Goal: Task Accomplishment & Management: Manage account settings

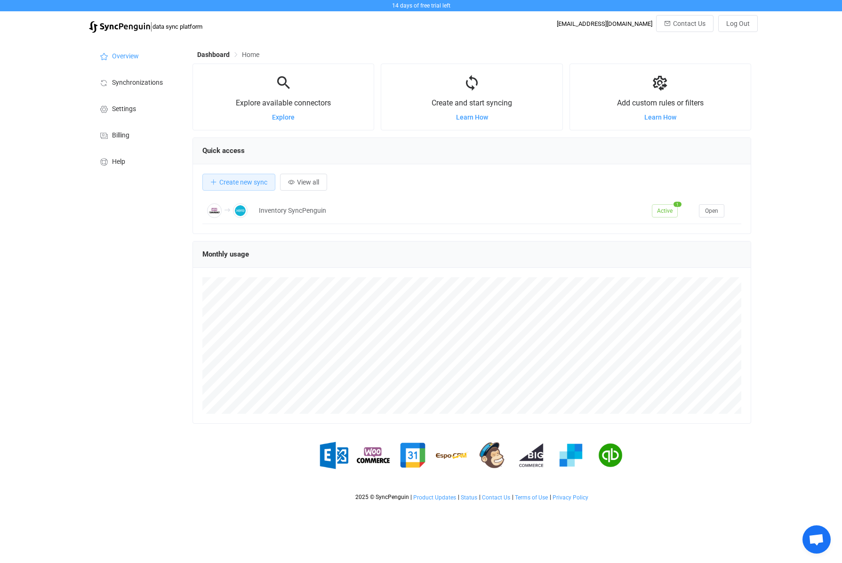
scroll to position [183, 559]
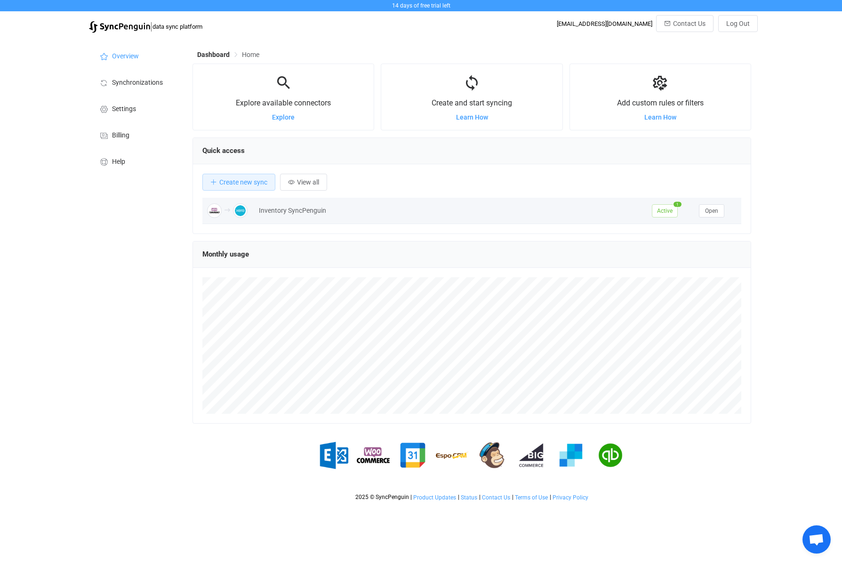
click at [290, 215] on div "Inventory SyncPenguin" at bounding box center [450, 210] width 393 height 11
click at [654, 211] on span "Active" at bounding box center [665, 210] width 26 height 13
click at [314, 211] on div "Inventory SyncPenguin" at bounding box center [450, 210] width 393 height 11
click at [297, 210] on div "Inventory SyncPenguin" at bounding box center [450, 210] width 393 height 11
click at [713, 213] on span "Open" at bounding box center [711, 211] width 13 height 7
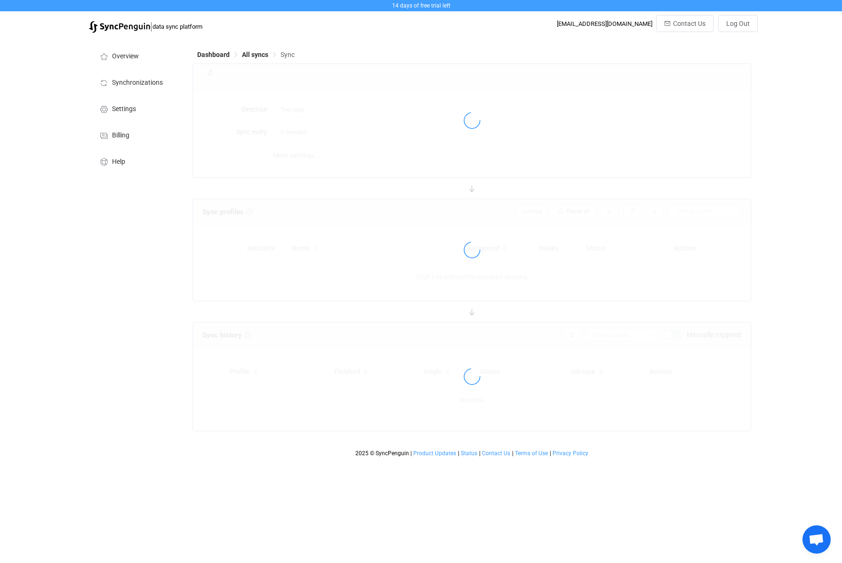
type input "WooCommerce → Xero"
type input "10 minutes"
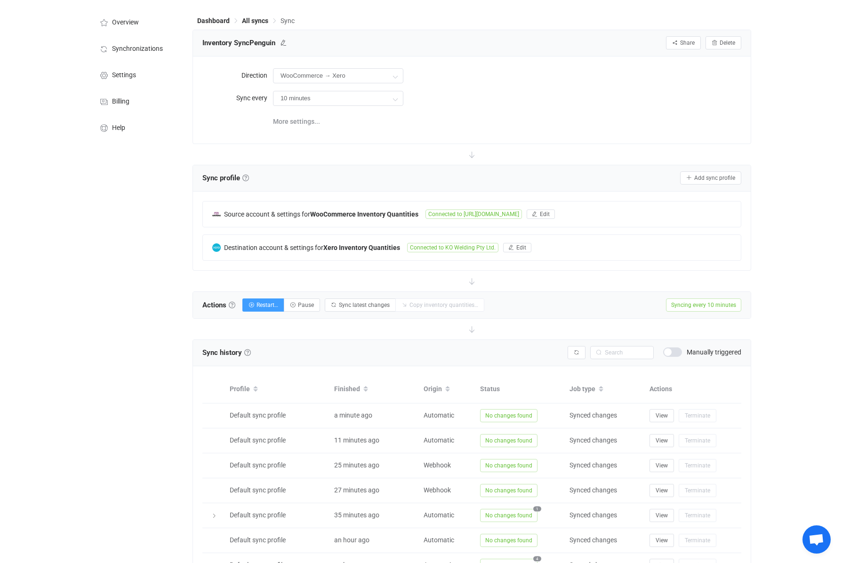
scroll to position [0, 0]
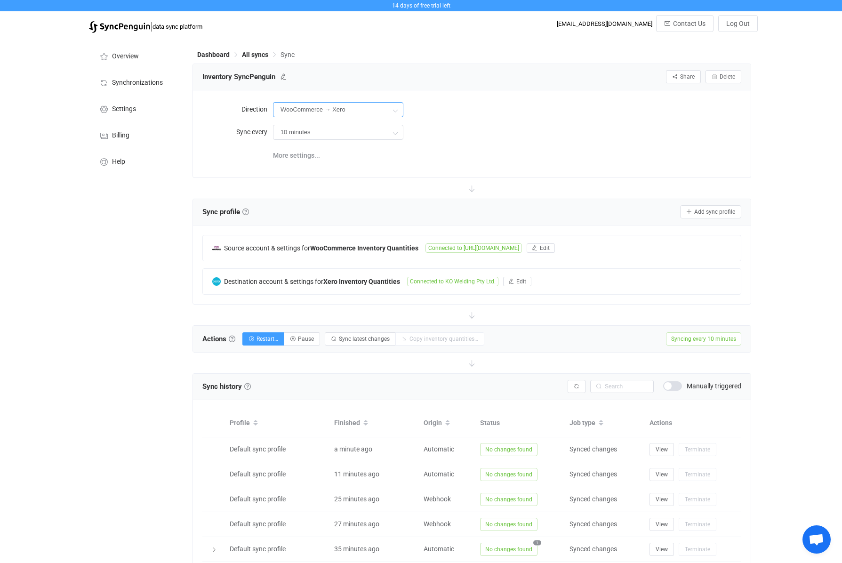
click at [372, 109] on input "WooCommerce → Xero" at bounding box center [338, 109] width 130 height 15
click at [381, 139] on li "Two-way" at bounding box center [341, 137] width 137 height 16
type input "Two-way"
click at [391, 110] on icon at bounding box center [395, 110] width 12 height 19
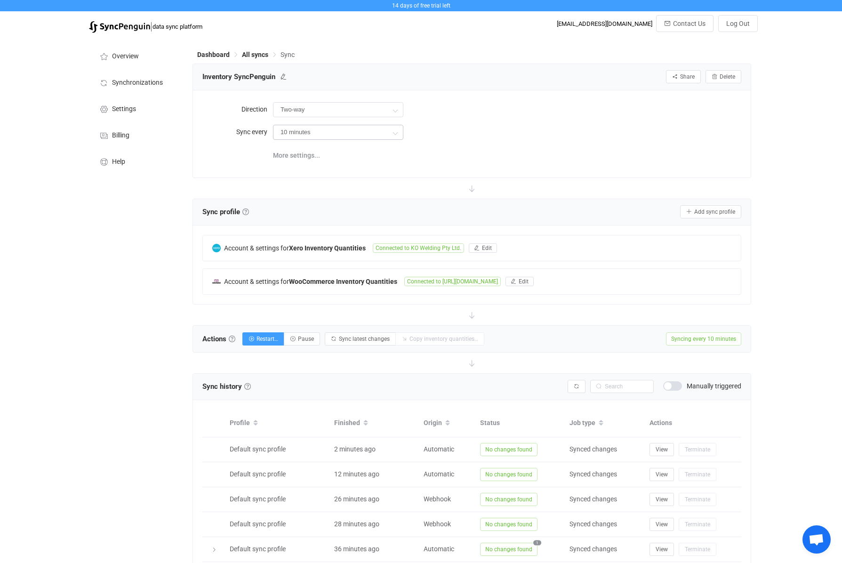
click at [394, 131] on icon at bounding box center [395, 132] width 12 height 19
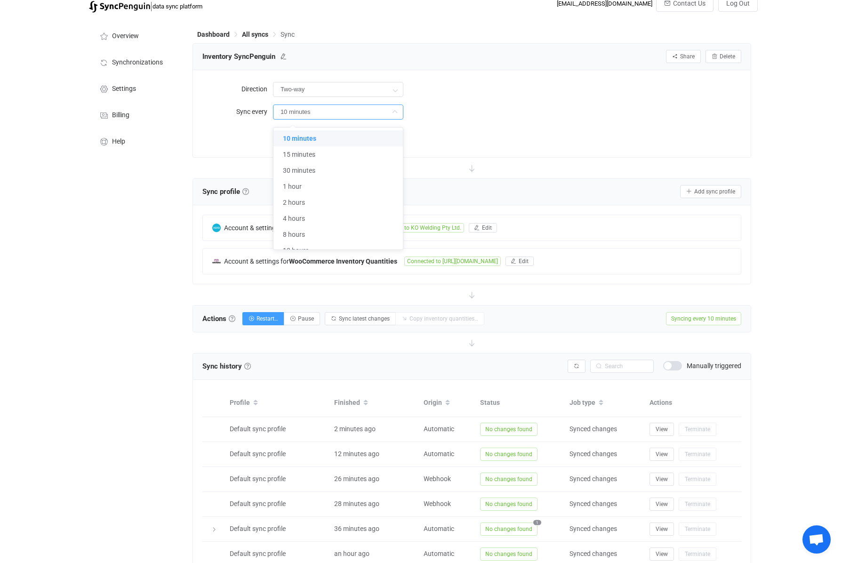
click at [394, 114] on icon at bounding box center [395, 112] width 12 height 19
click at [783, 203] on div "14 days of free trial left | data sync platform [EMAIL_ADDRESS][DOMAIN_NAME] Co…" at bounding box center [421, 353] width 842 height 746
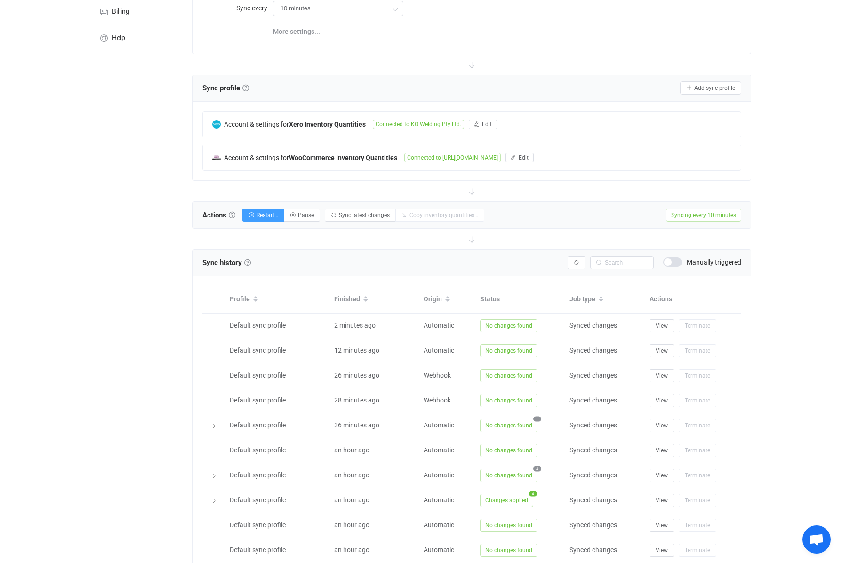
scroll to position [184, 0]
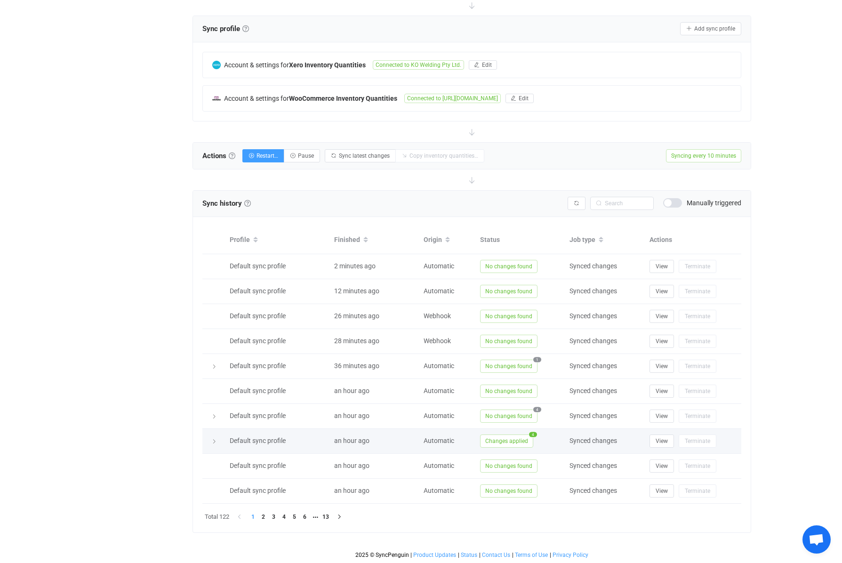
click at [532, 432] on span "4" at bounding box center [533, 434] width 8 height 5
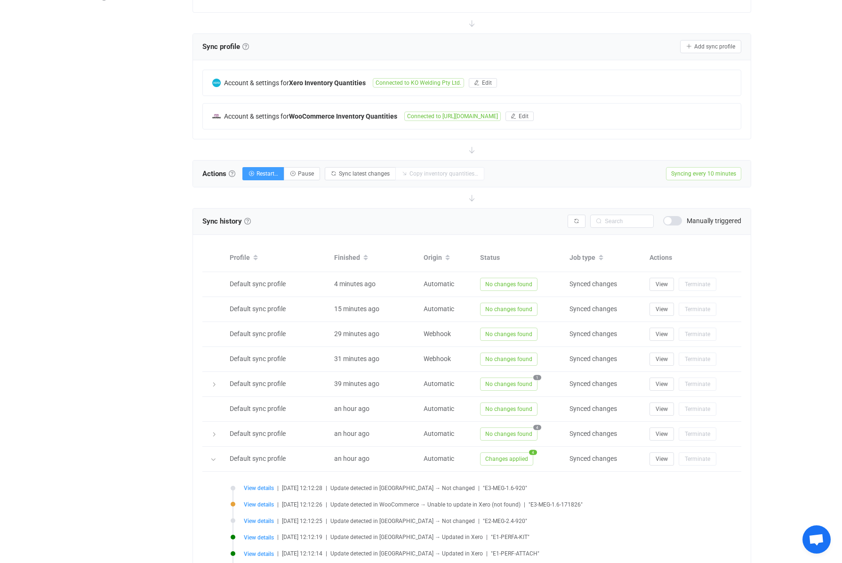
scroll to position [0, 0]
